Goal: Find specific page/section: Find specific page/section

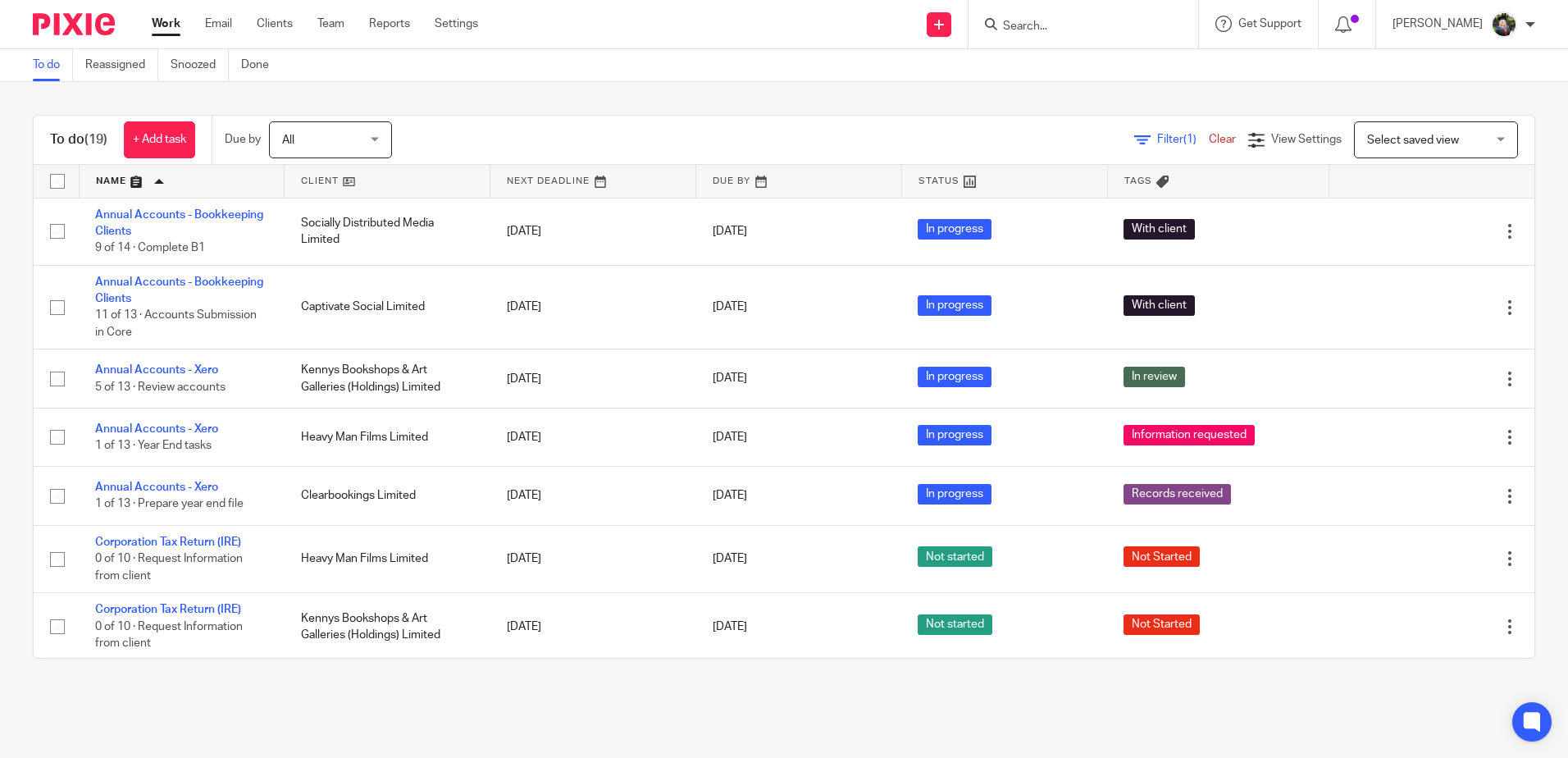
click at [1101, 34] on form at bounding box center [1088, 24] width 175 height 21
click at [1054, 28] on input "Search" at bounding box center [1074, 27] width 147 height 15
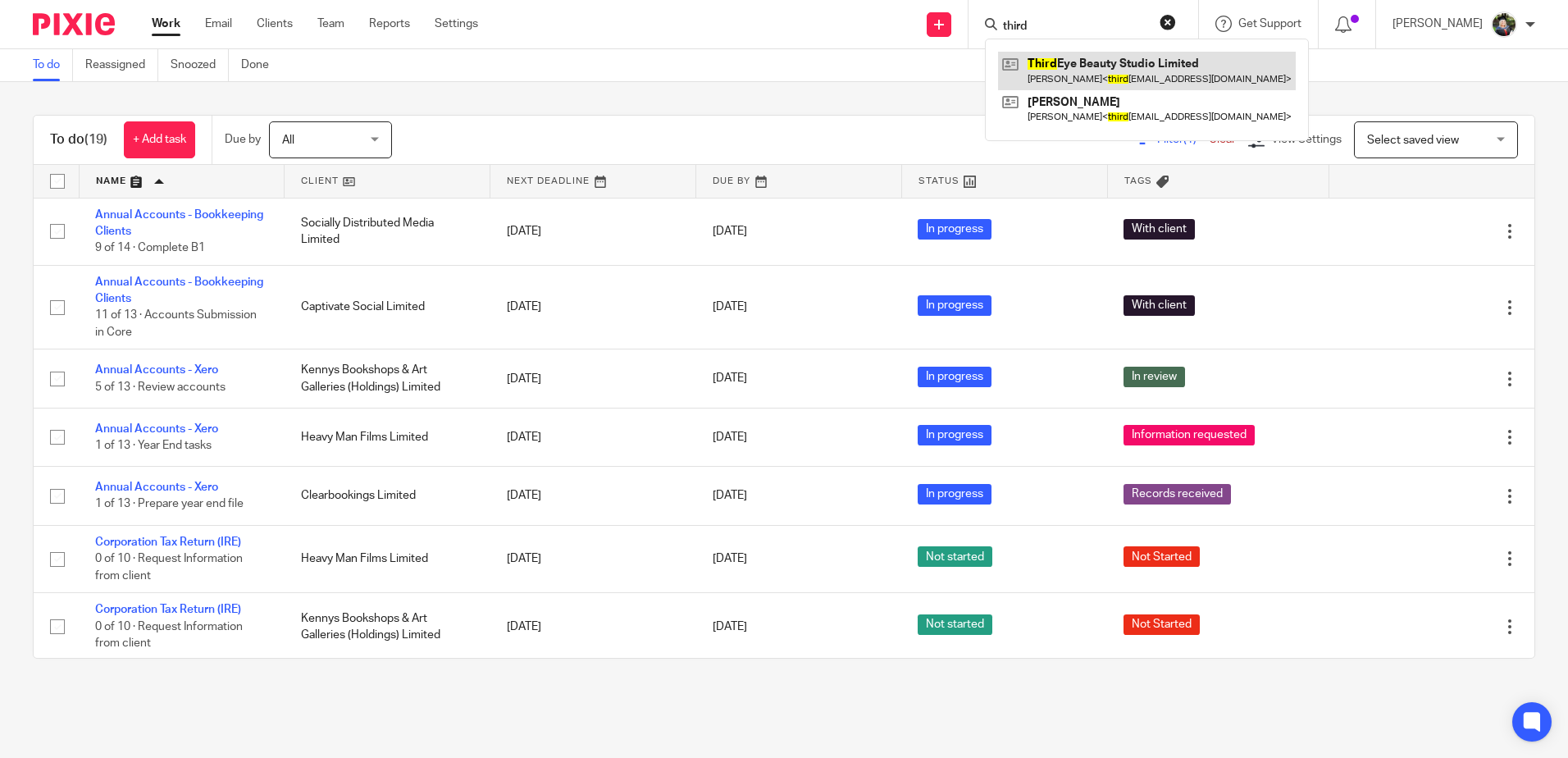
type input "third"
click at [1081, 63] on link at bounding box center [1146, 71] width 297 height 37
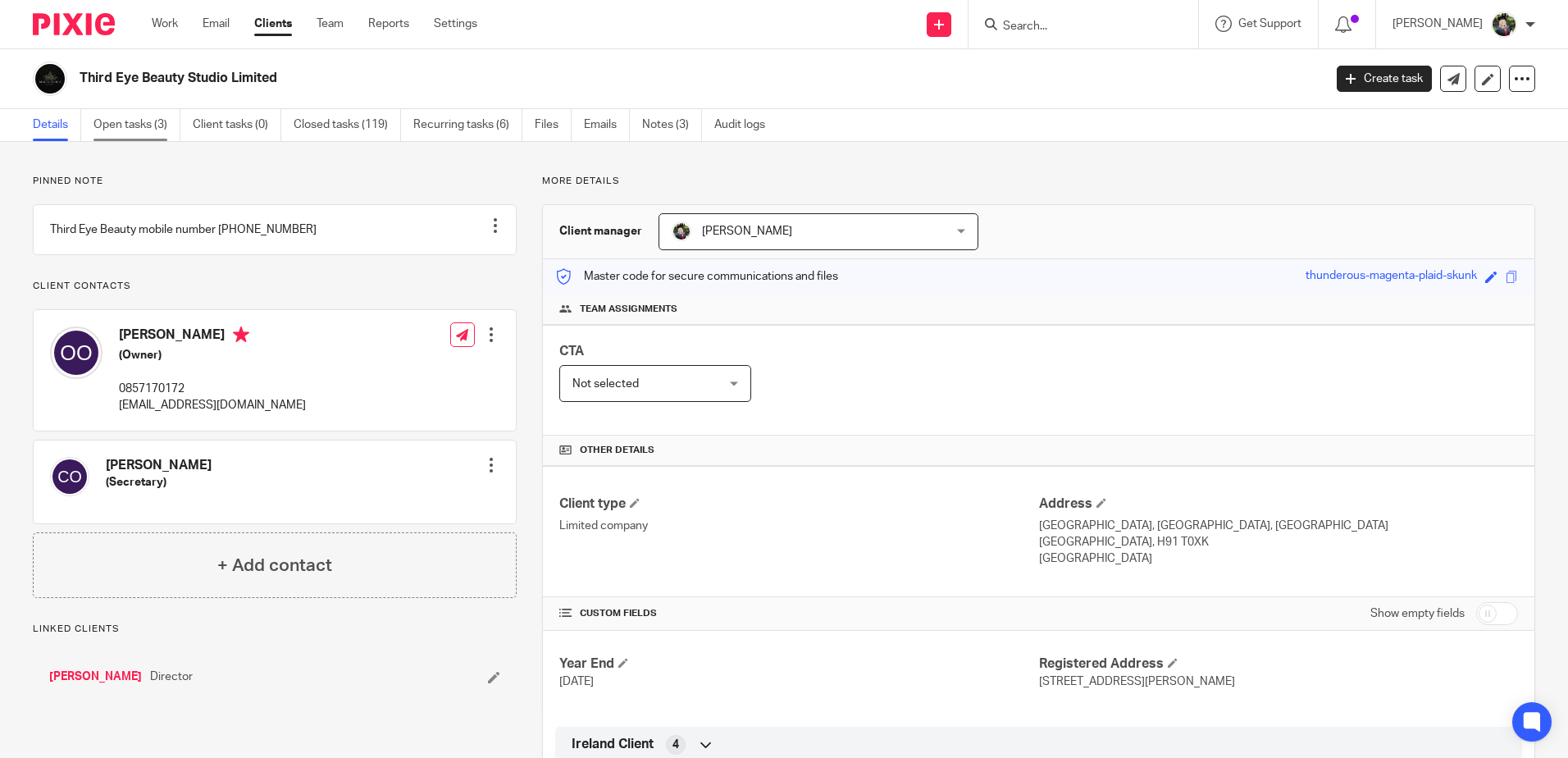
click at [132, 133] on link "Open tasks (3)" at bounding box center [136, 125] width 87 height 32
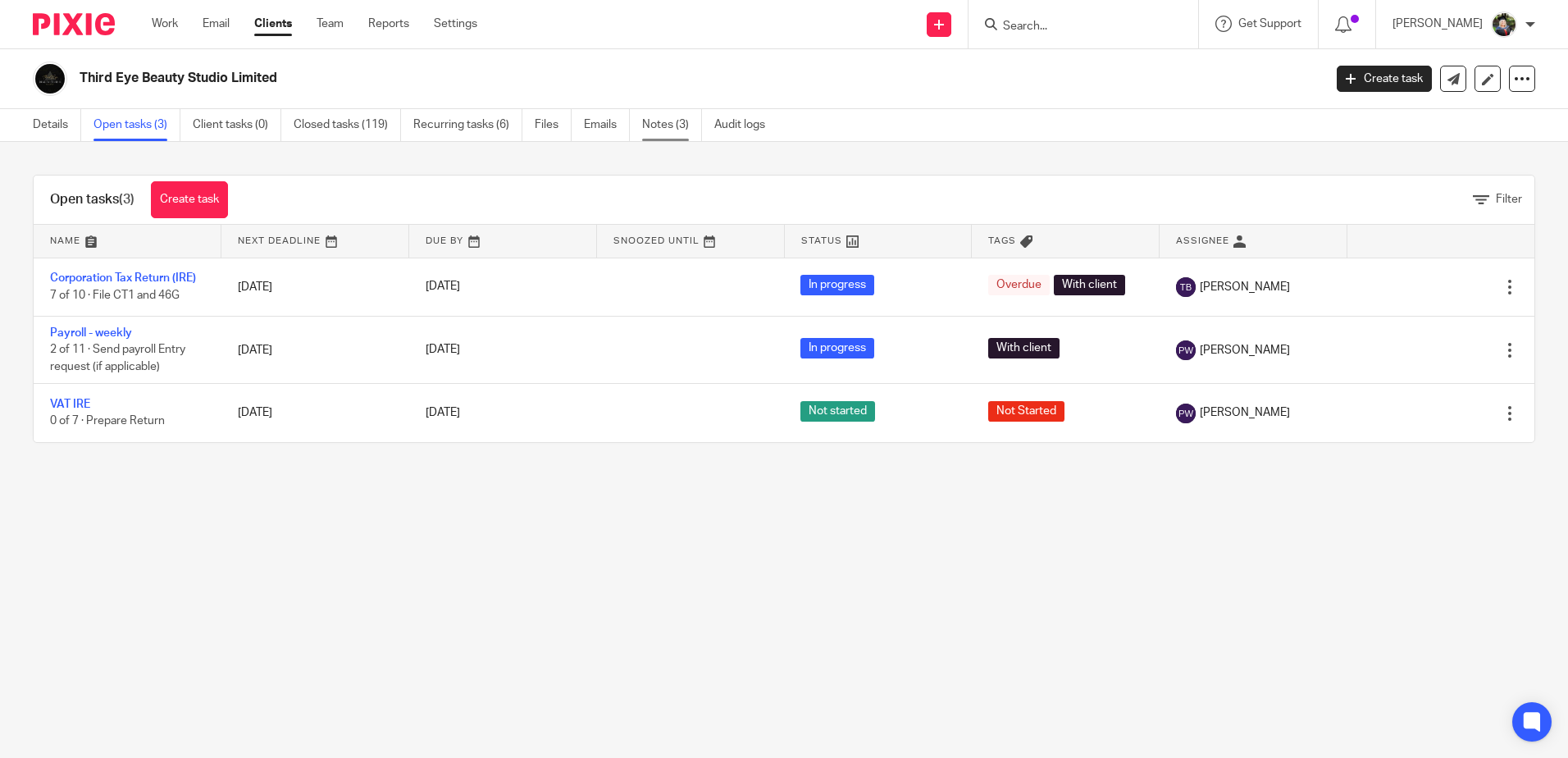
click at [676, 121] on link "Notes (3)" at bounding box center [671, 125] width 60 height 32
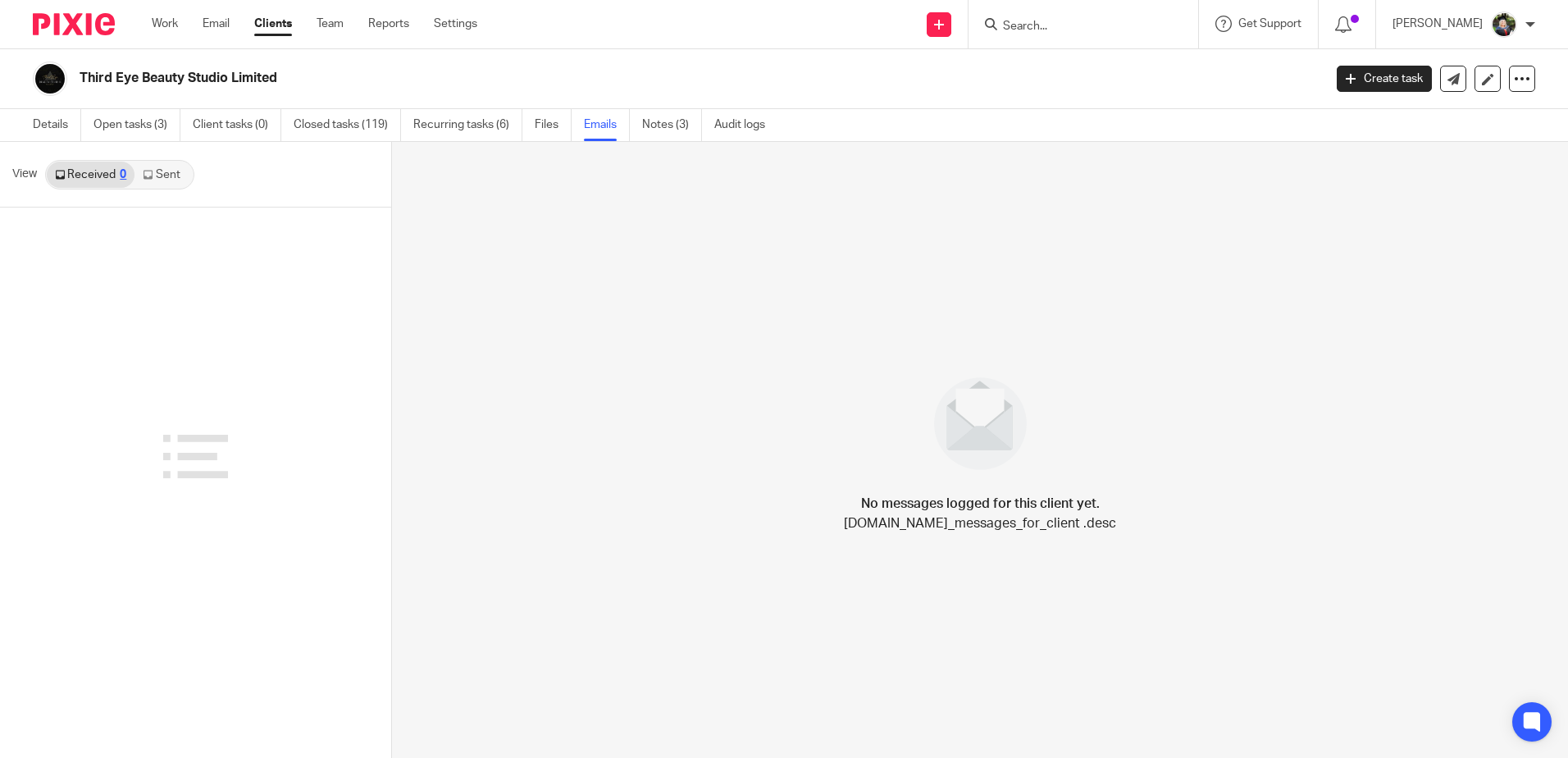
click at [173, 175] on link "Sent" at bounding box center [163, 175] width 58 height 27
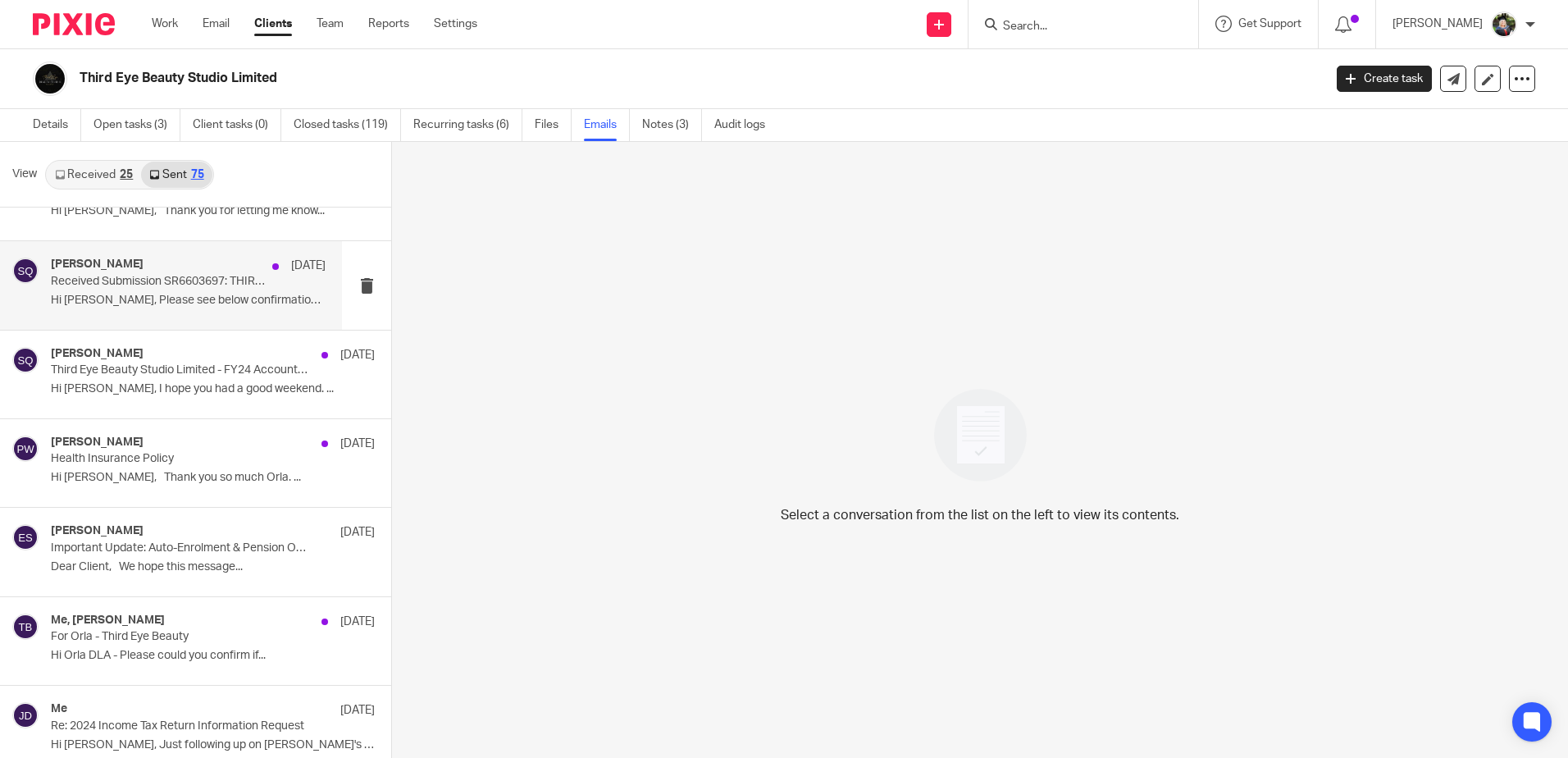
scroll to position [82, 0]
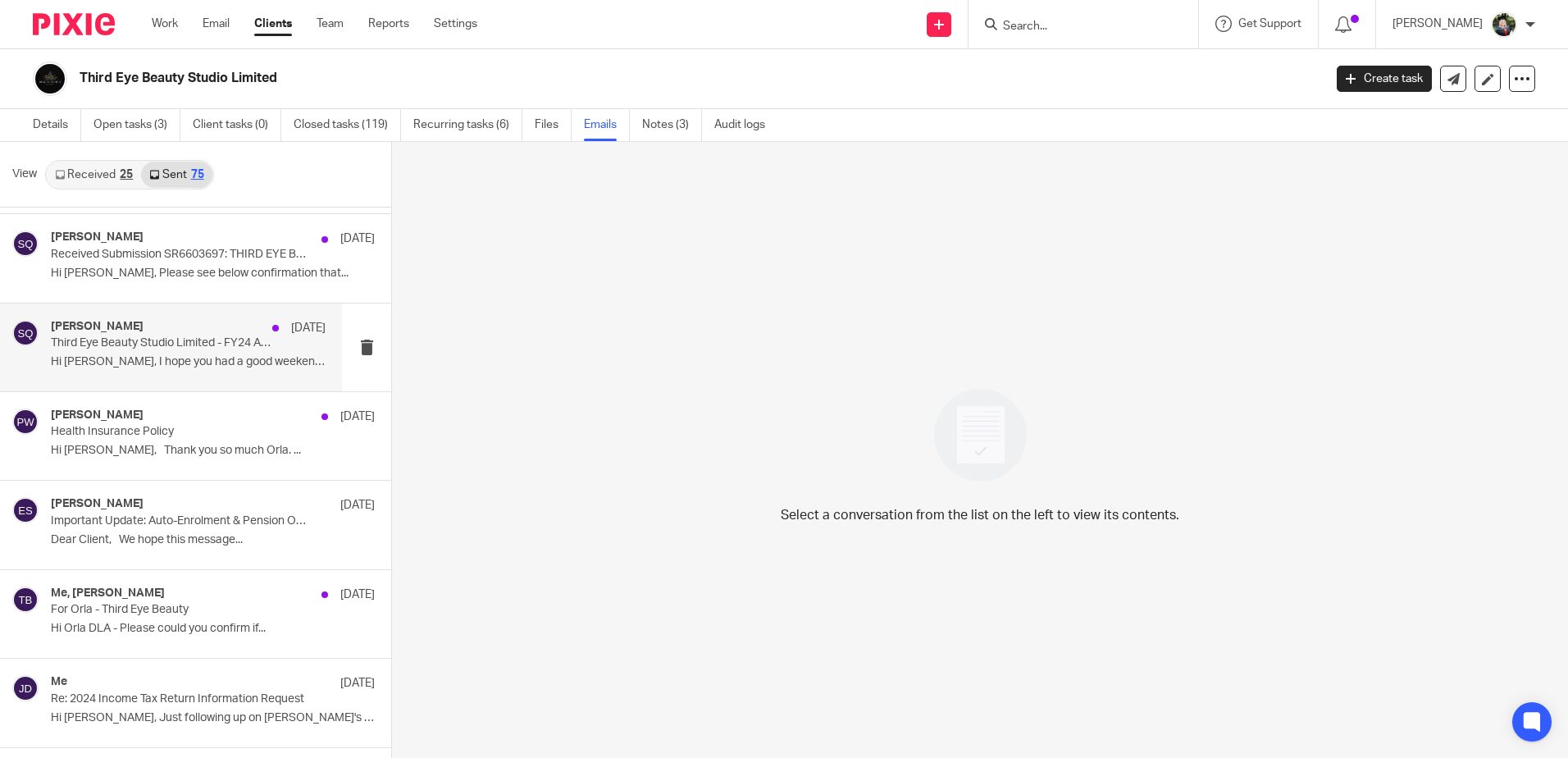
click at [183, 356] on p "Hi [PERSON_NAME], I hope you had a good weekend. ..." at bounding box center [188, 362] width 275 height 14
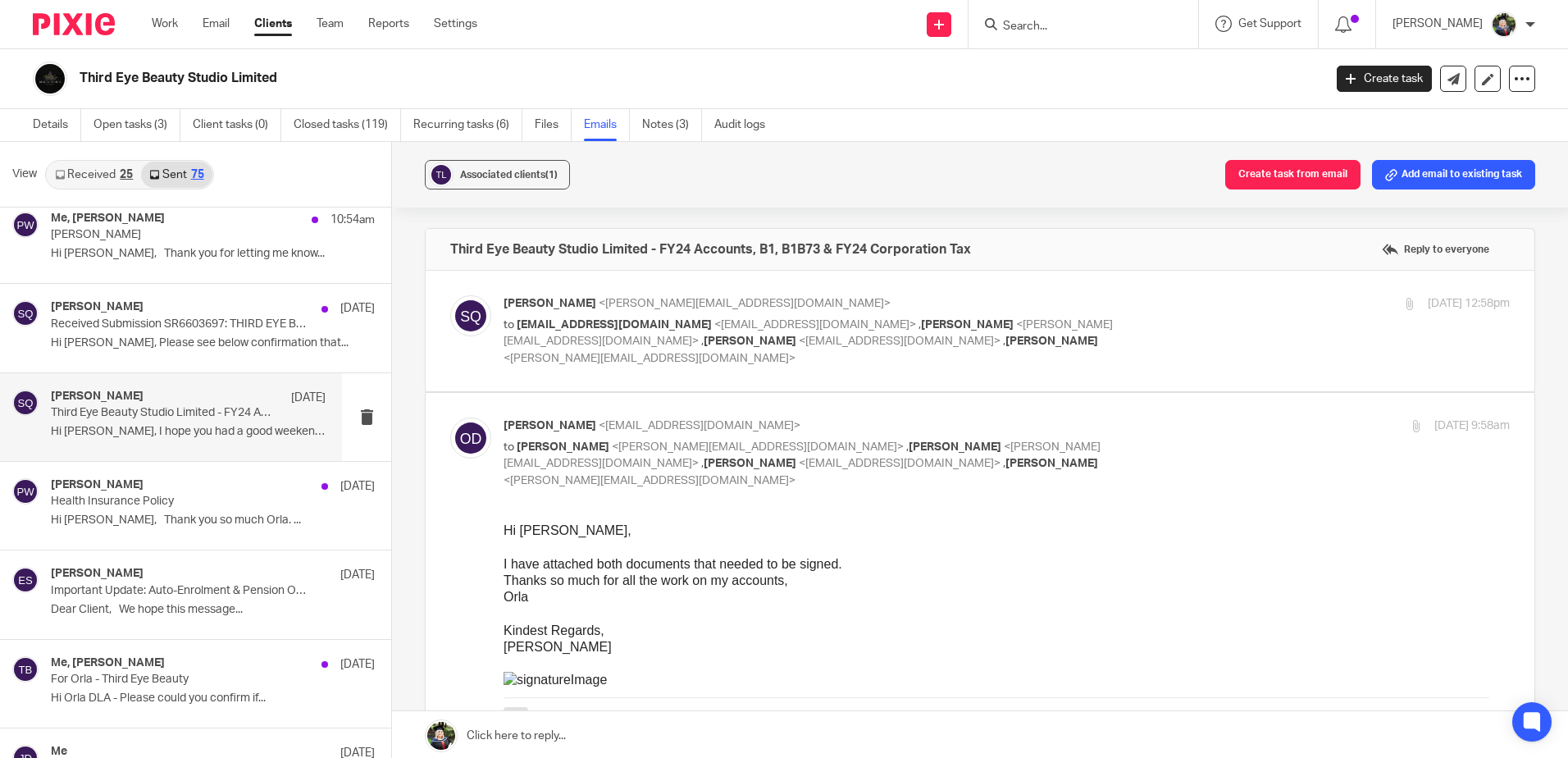
scroll to position [0, 0]
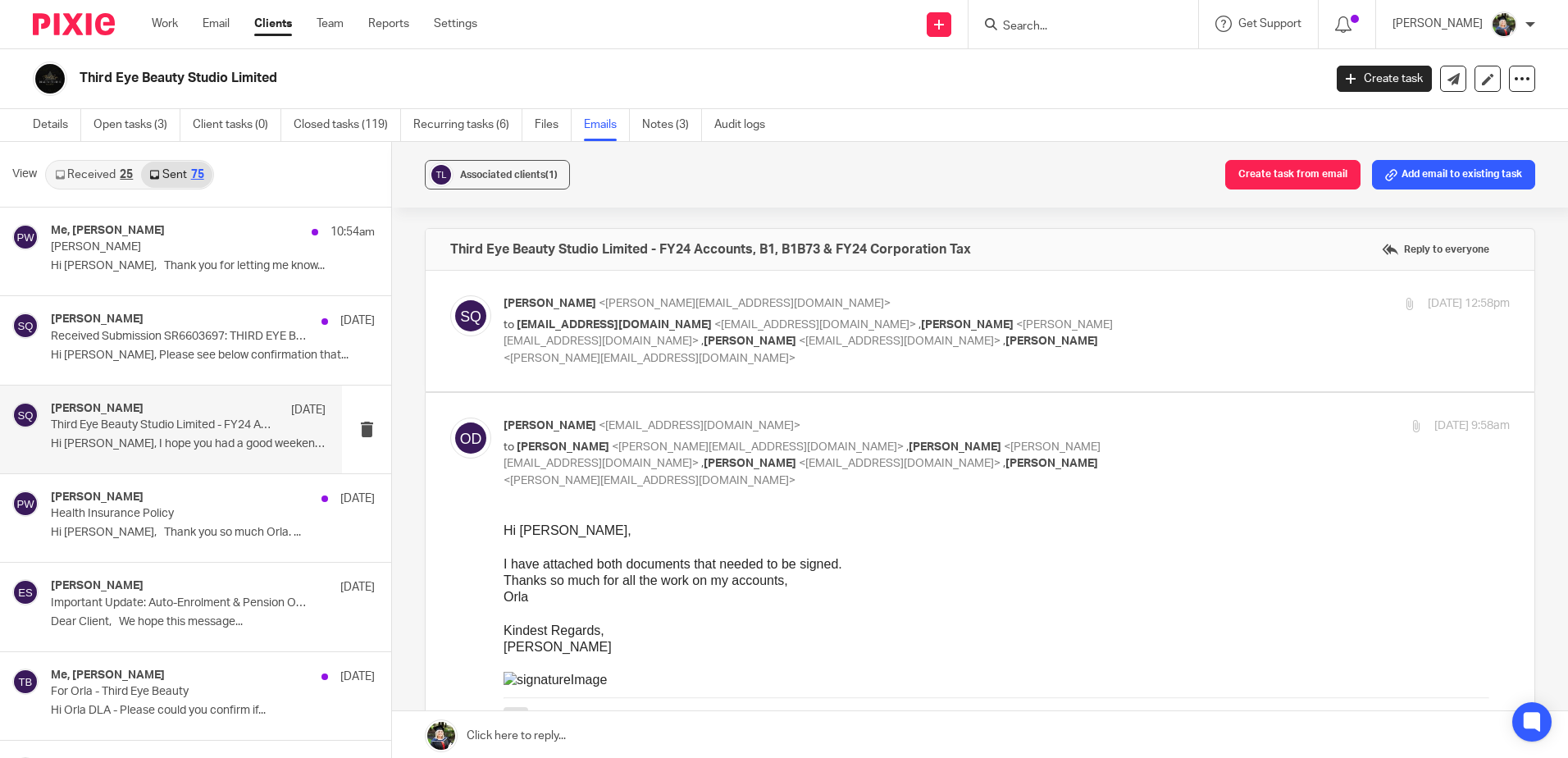
click at [1111, 315] on div "[PERSON_NAME] <[PERSON_NAME][EMAIL_ADDRESS][DOMAIN_NAME]> to [EMAIL_ADDRESS][DO…" at bounding box center [839, 331] width 671 height 72
checkbox input "true"
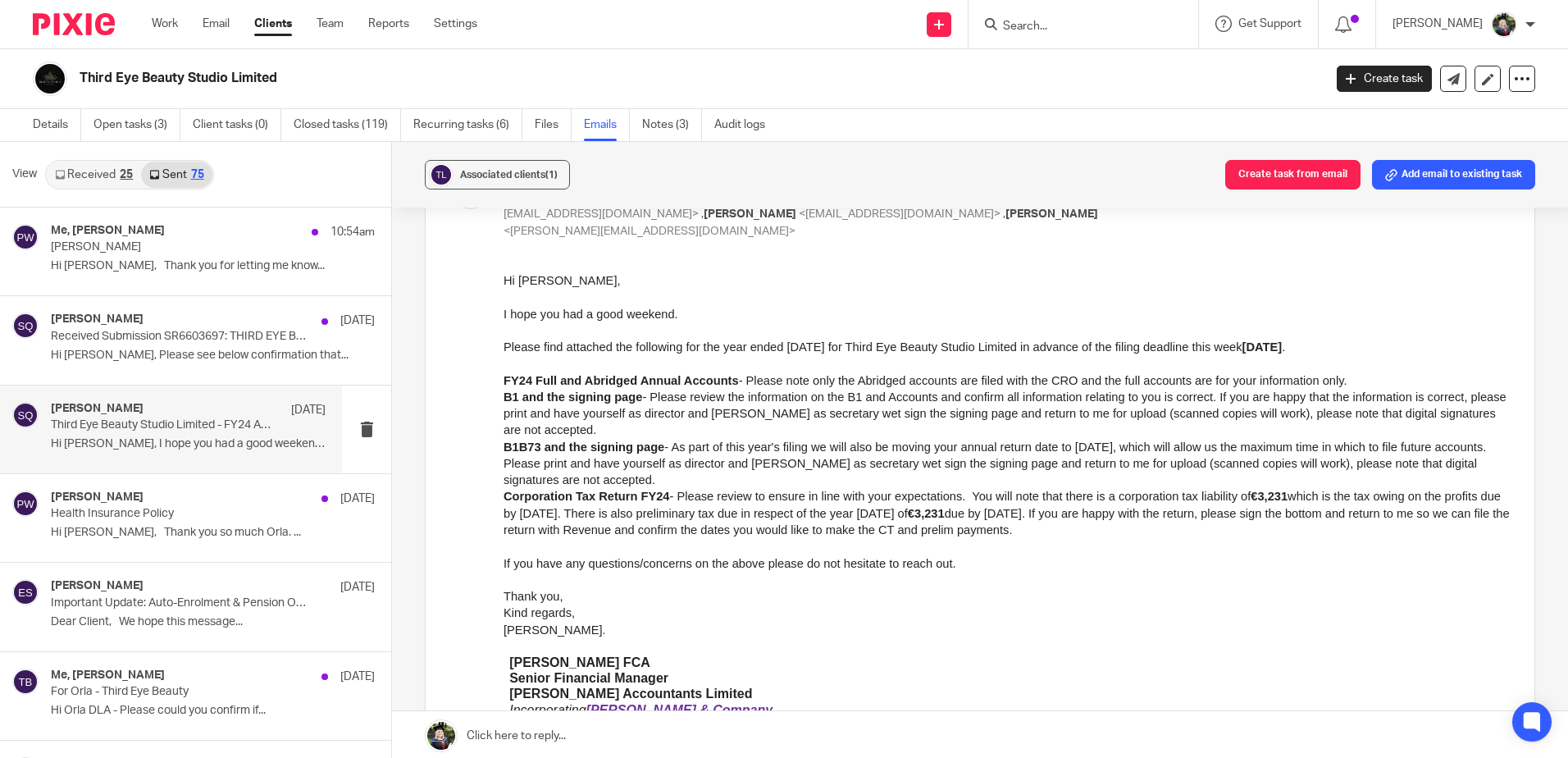
scroll to position [164, 0]
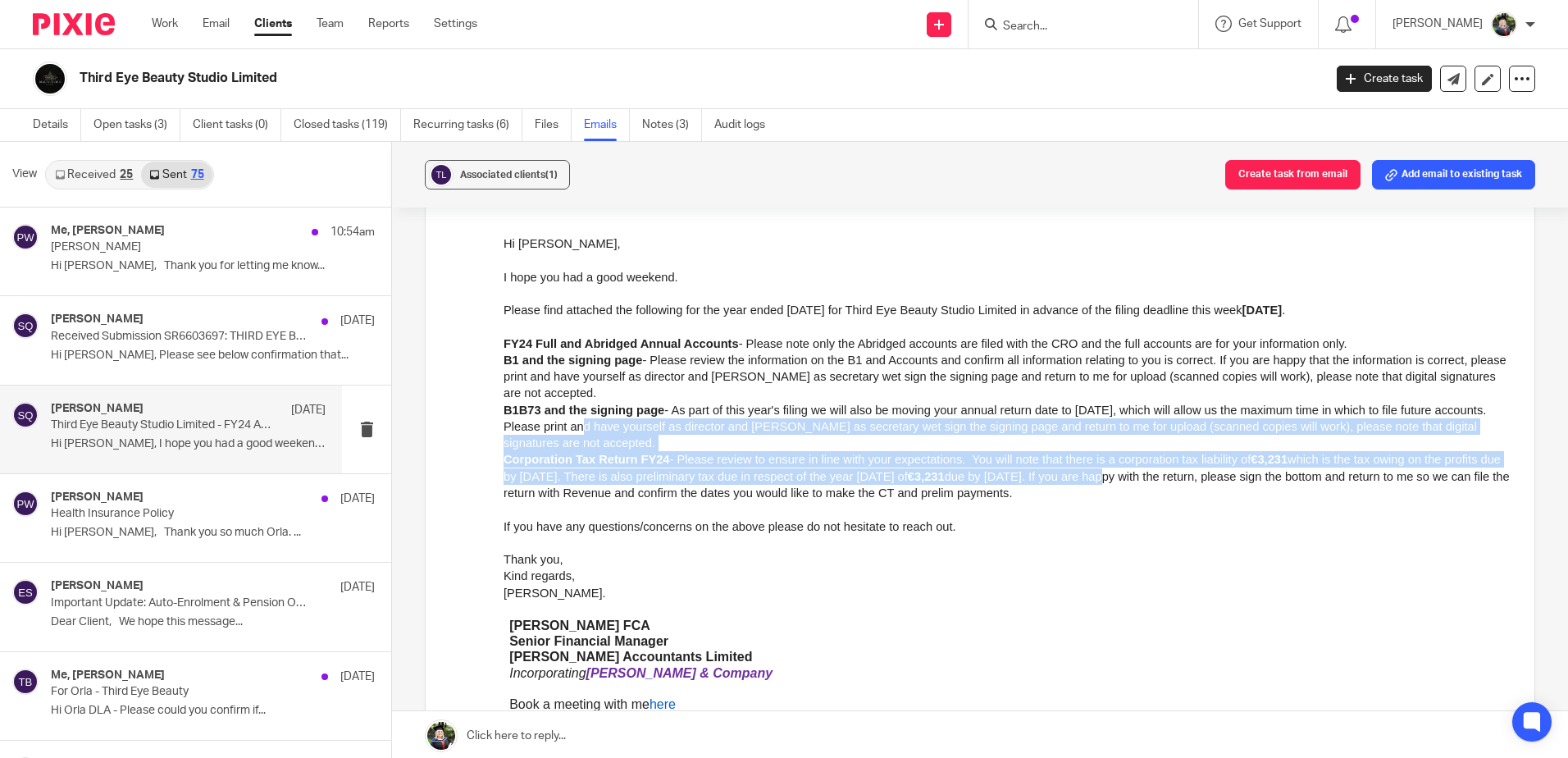
drag, startPoint x: 510, startPoint y: 413, endPoint x: 1076, endPoint y: 438, distance: 566.6
click at [1076, 438] on ul "FY24 Full and Abridged Annual Accounts - Please note only the Abridged accounts…" at bounding box center [1007, 419] width 1007 height 167
click at [1076, 452] on div "Corporation Tax Return FY24 - Please review to ensure in line with your expecta…" at bounding box center [1007, 476] width 1007 height 50
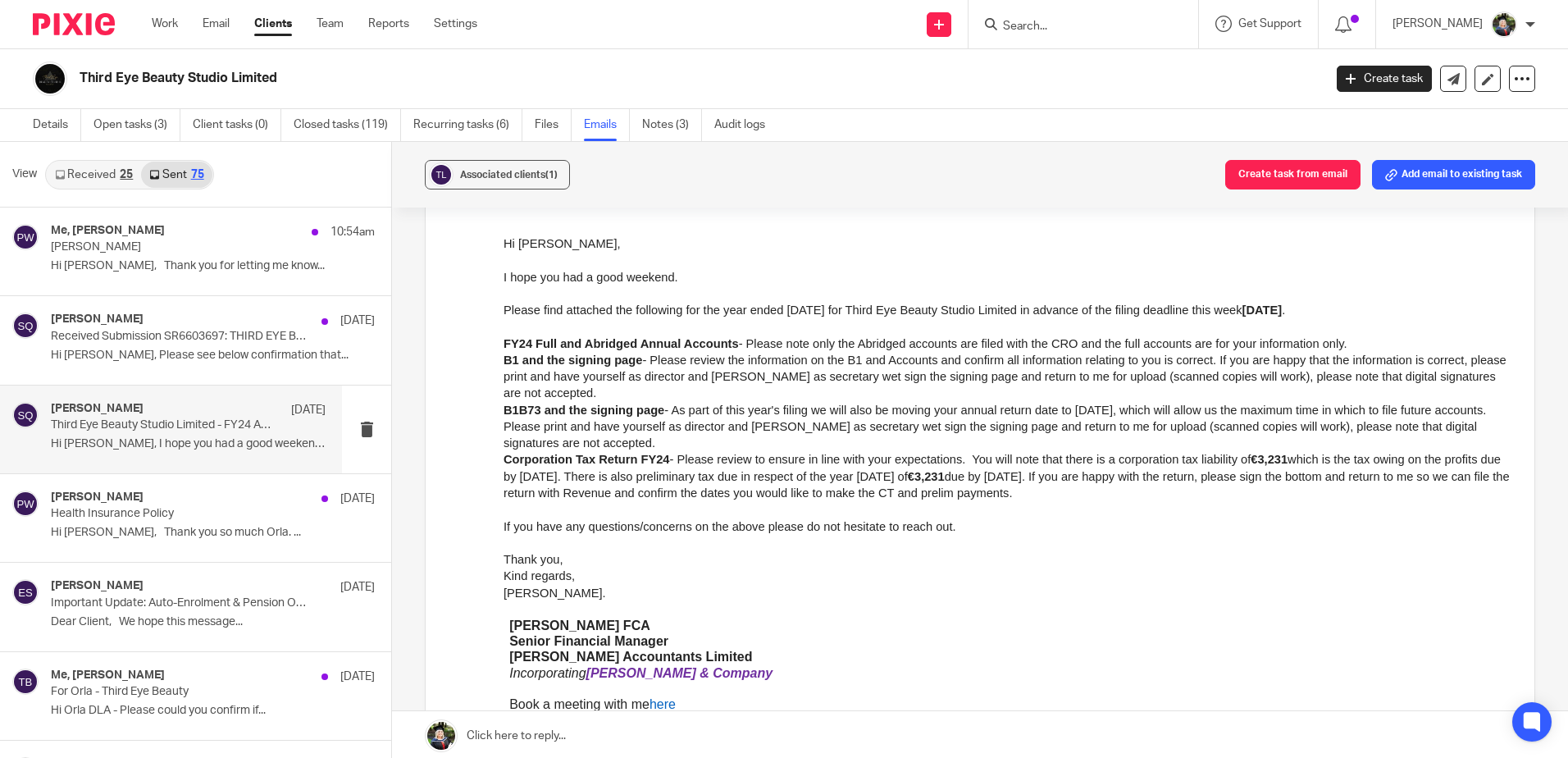
drag, startPoint x: 1059, startPoint y: 454, endPoint x: 482, endPoint y: 427, distance: 577.6
click at [503, 427] on html "Hi Orla, I hope you had a good weekend. Please find attached the following for …" at bounding box center [1007, 660] width 1007 height 849
